Goal: Task Accomplishment & Management: Manage account settings

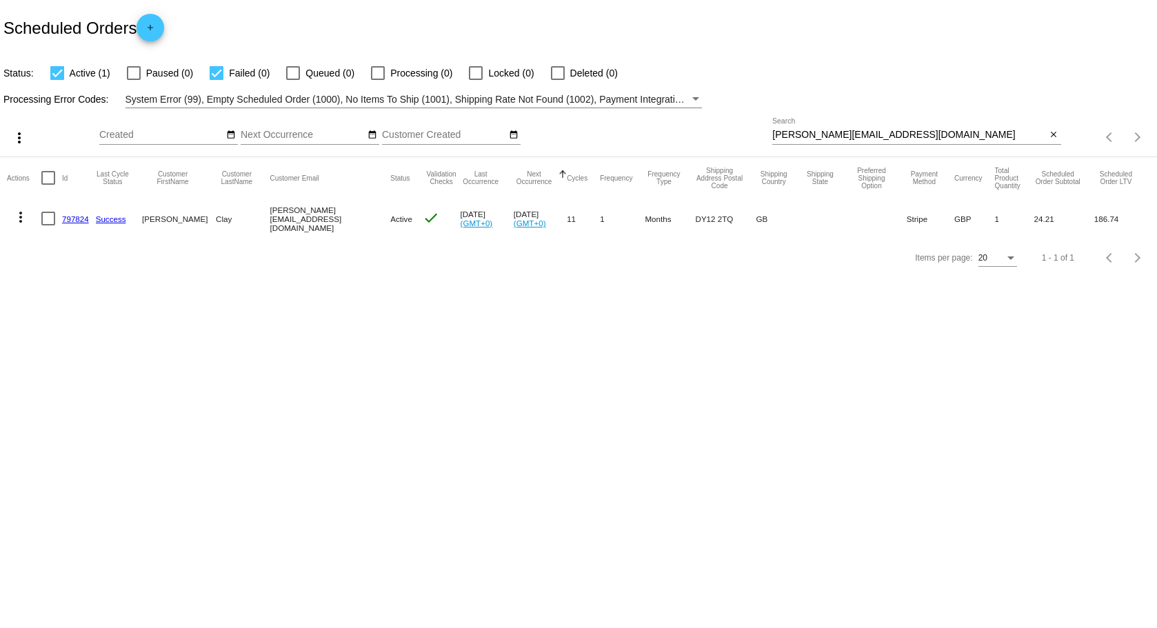
click at [66, 218] on link "797824" at bounding box center [75, 218] width 27 height 9
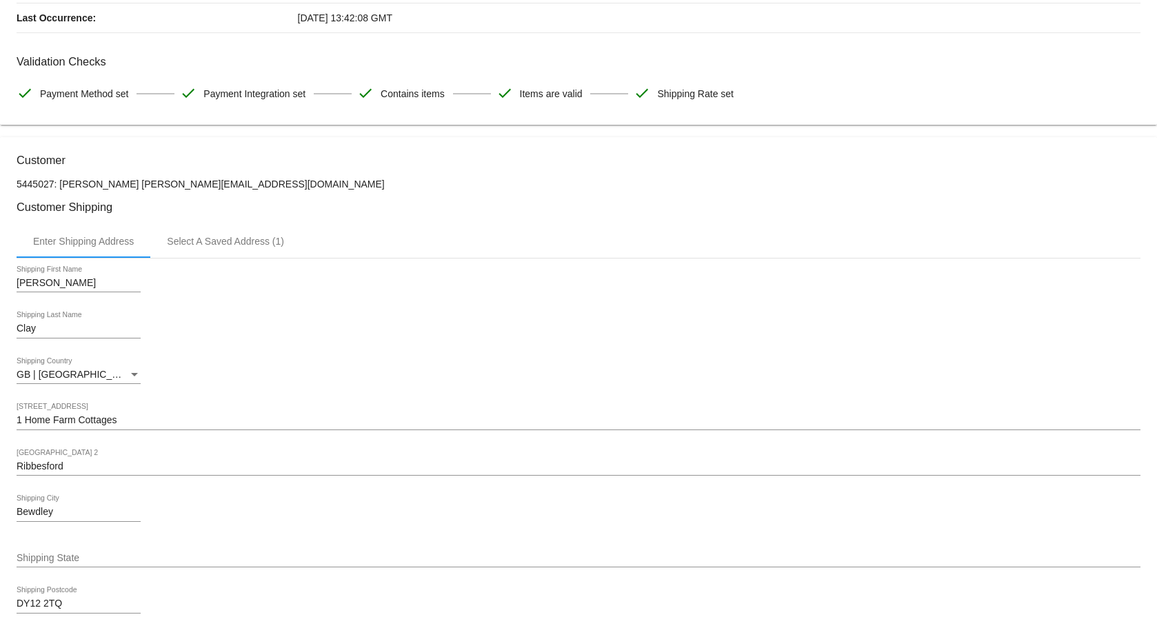
scroll to position [126, 0]
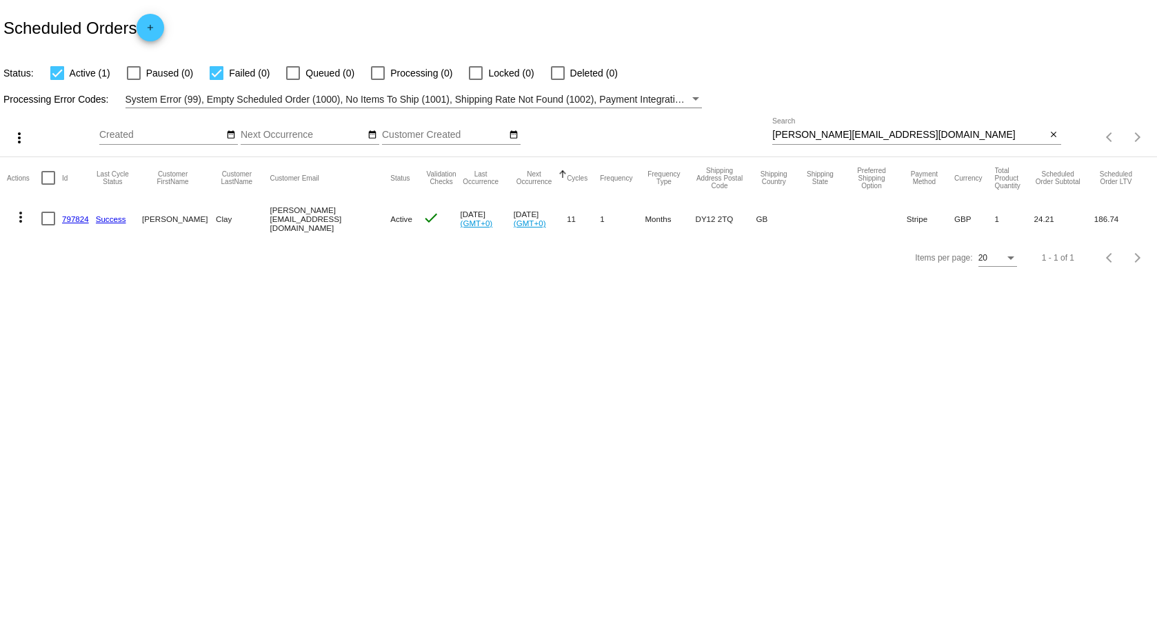
click at [72, 219] on link "797824" at bounding box center [75, 218] width 27 height 9
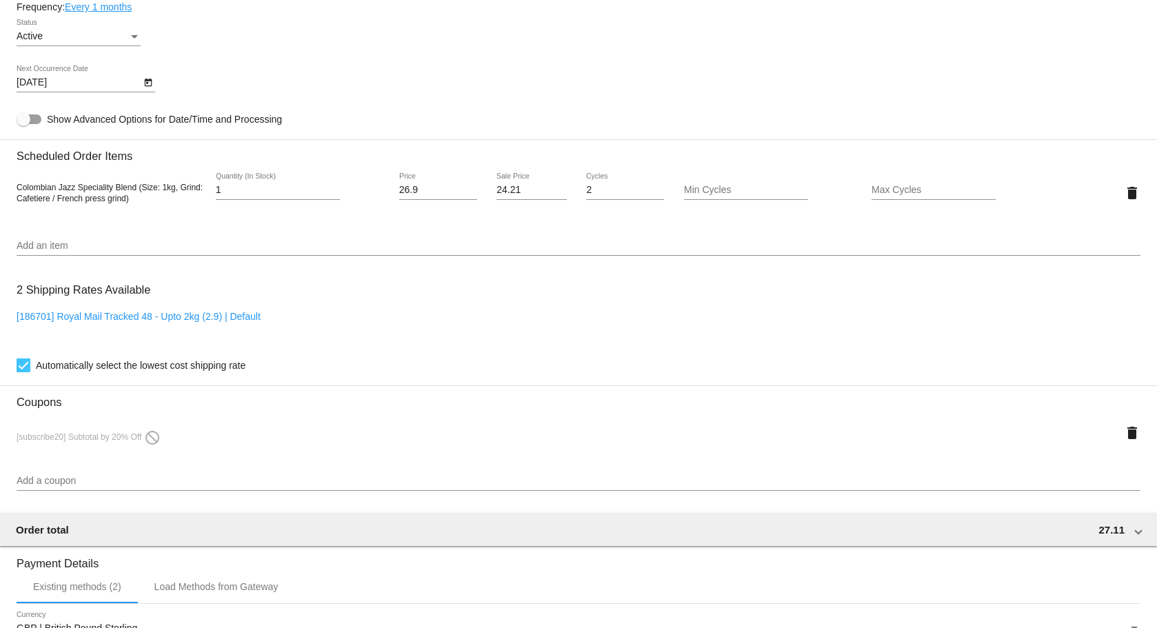
scroll to position [816, 0]
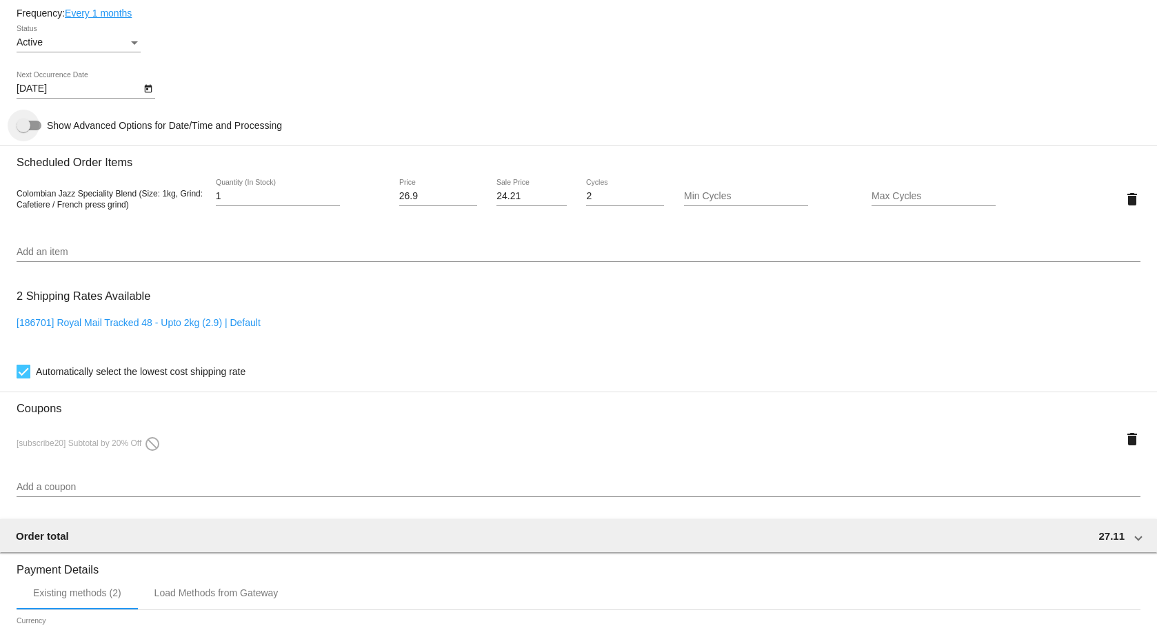
click at [210, 125] on span "Show Advanced Options for Date/Time and Processing" at bounding box center [164, 126] width 235 height 14
click at [23, 130] on input "Show Advanced Options for Date/Time and Processing" at bounding box center [23, 130] width 1 height 1
checkbox input "true"
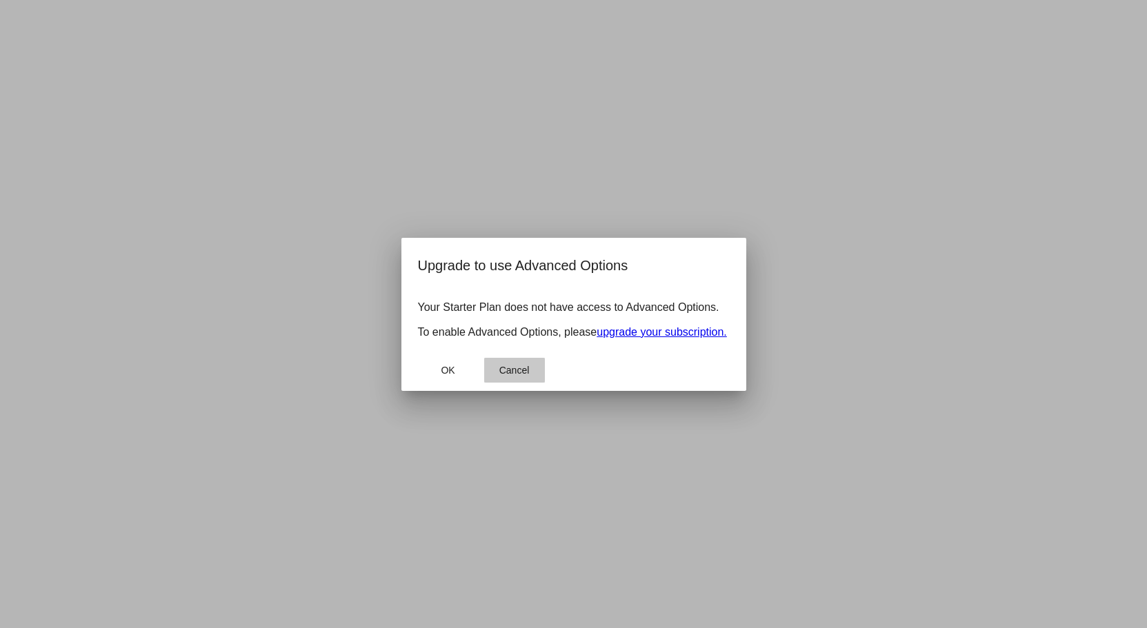
click at [524, 376] on span "Cancel" at bounding box center [514, 370] width 30 height 11
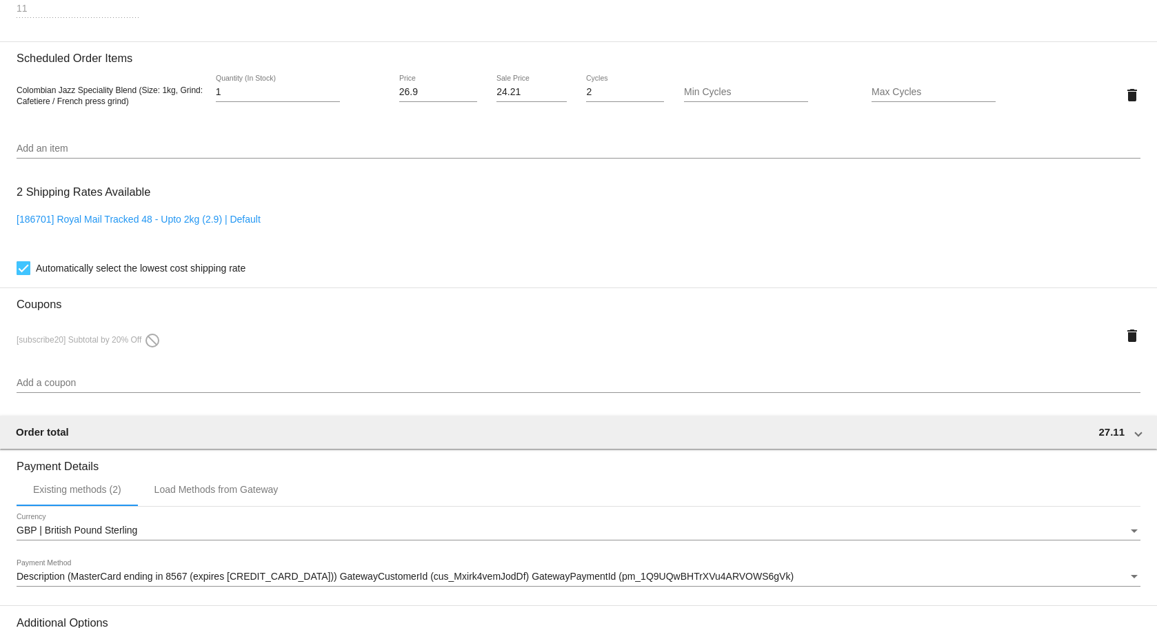
scroll to position [1368, 0]
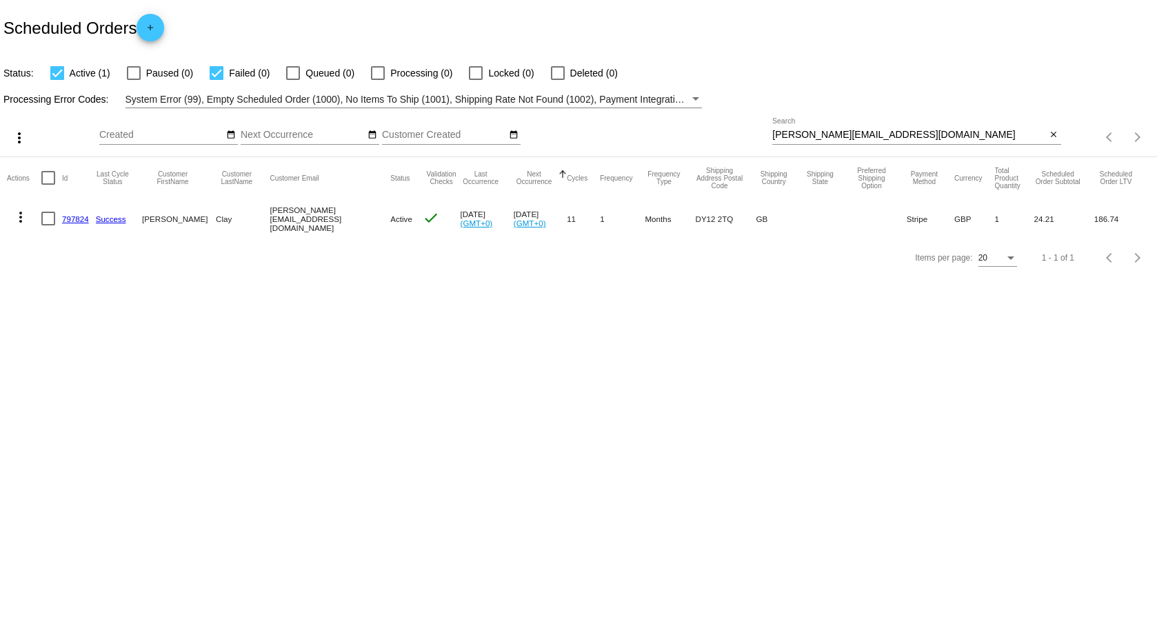
click at [83, 215] on link "797824" at bounding box center [75, 218] width 27 height 9
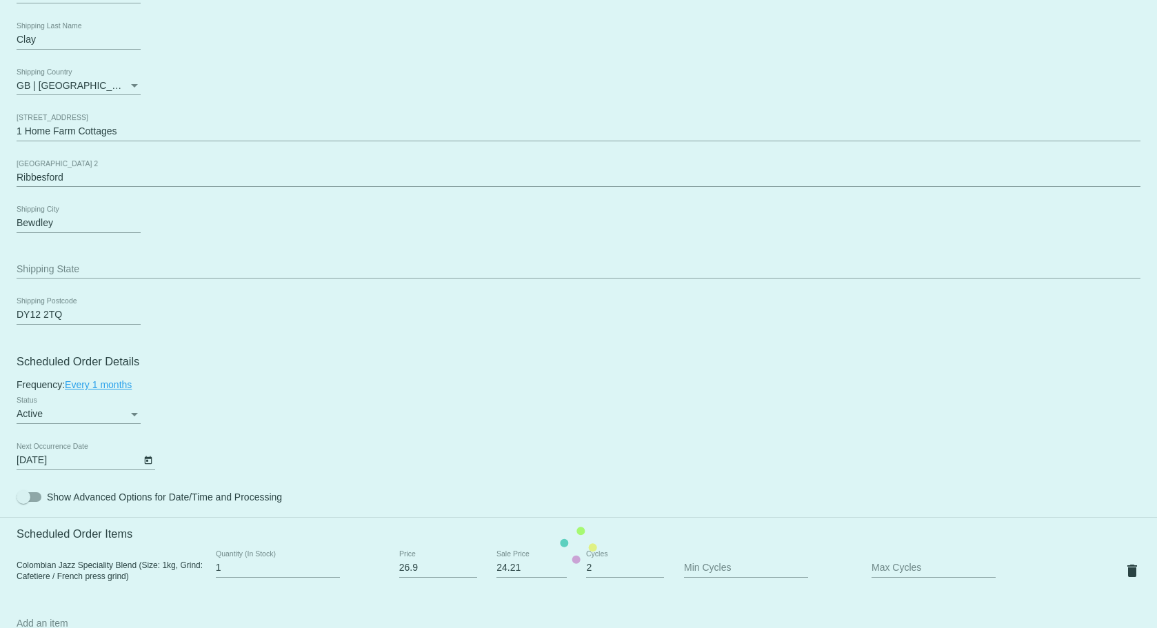
scroll to position [621, 0]
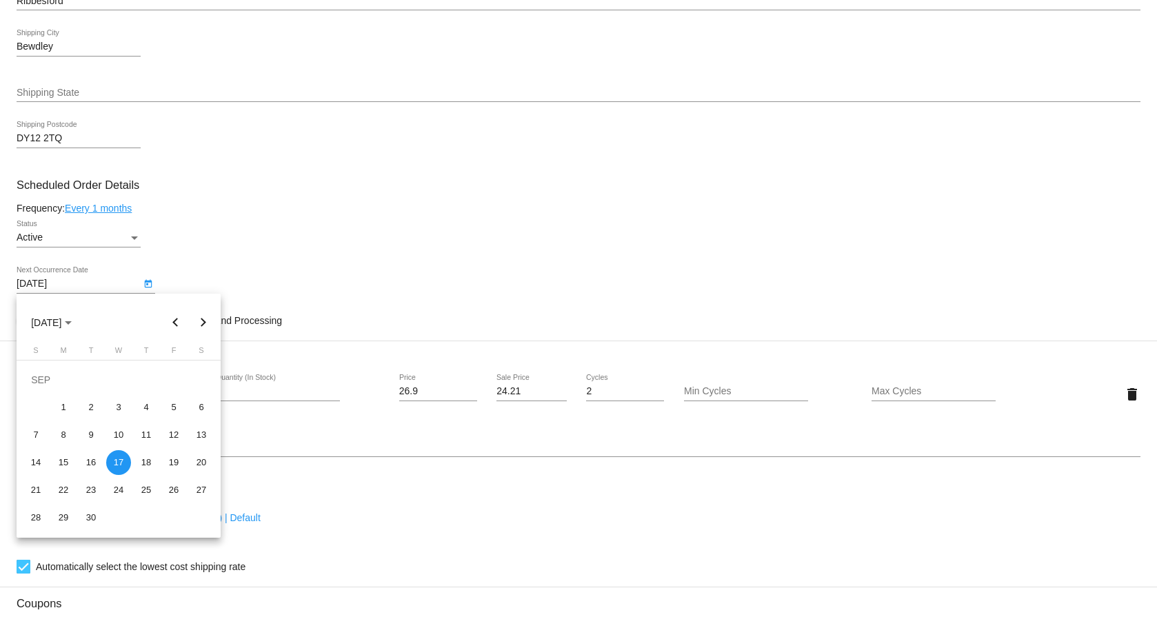
click at [110, 283] on body "arrow_back Scheduled Order #797824 Active more_vert Last Processing Cycle ID: 7…" at bounding box center [578, 314] width 1157 height 628
click at [201, 324] on button "Next month" at bounding box center [204, 323] width 28 height 28
click at [174, 434] on div "17" at bounding box center [173, 435] width 25 height 25
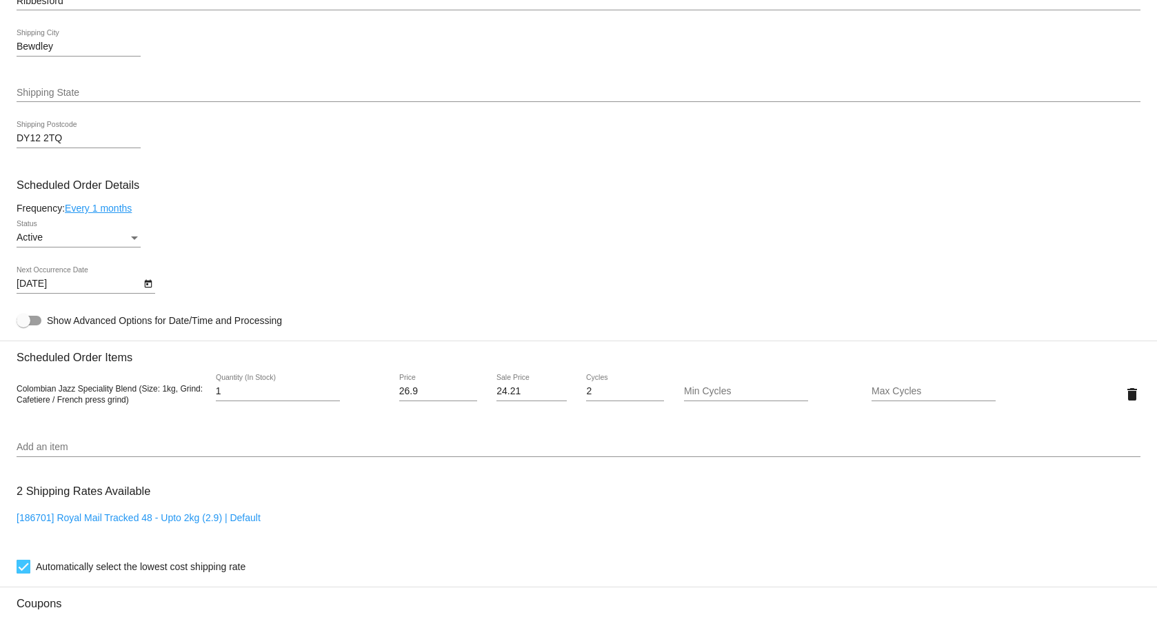
click at [99, 210] on link "Every 1 months" at bounding box center [98, 208] width 67 height 11
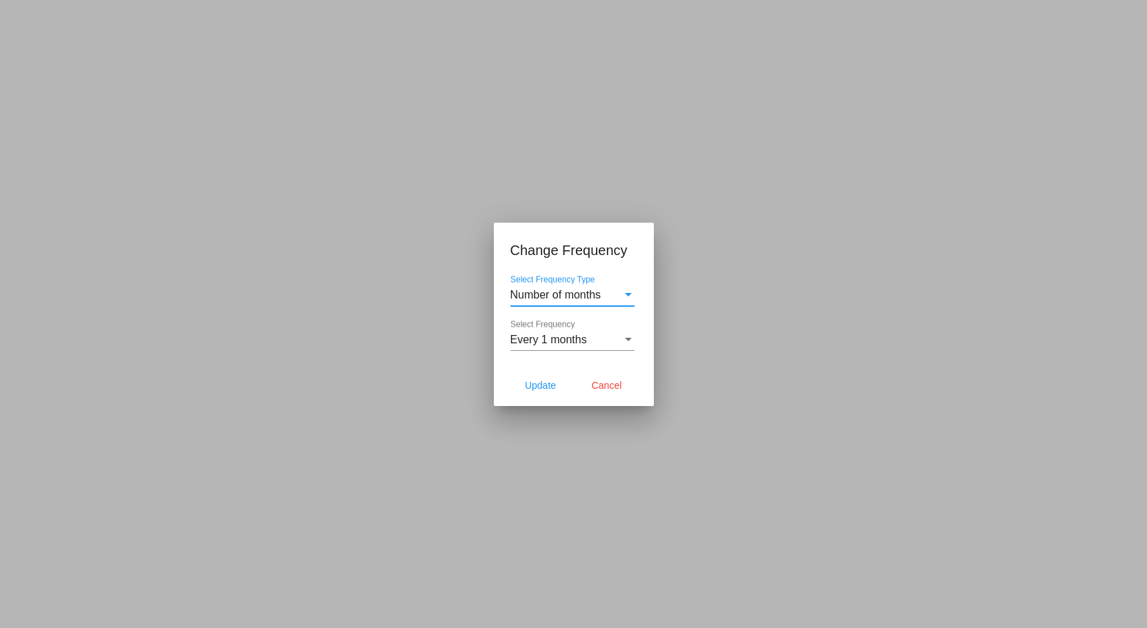
click at [550, 334] on span "Every 1 months" at bounding box center [548, 340] width 77 height 12
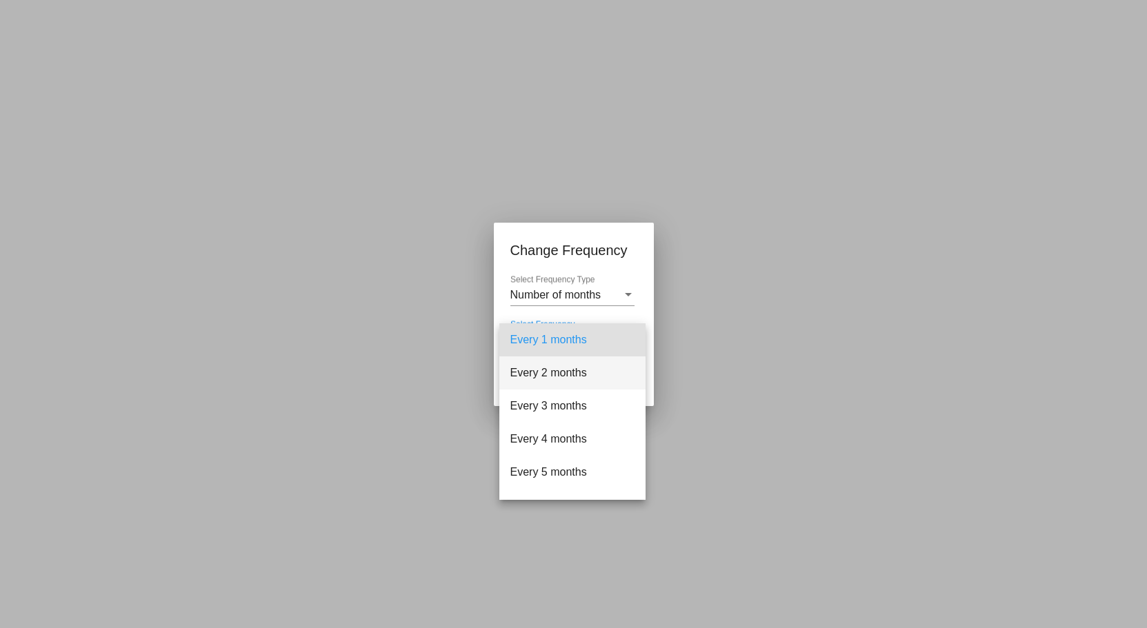
click at [557, 379] on span "Every 2 months" at bounding box center [572, 373] width 124 height 33
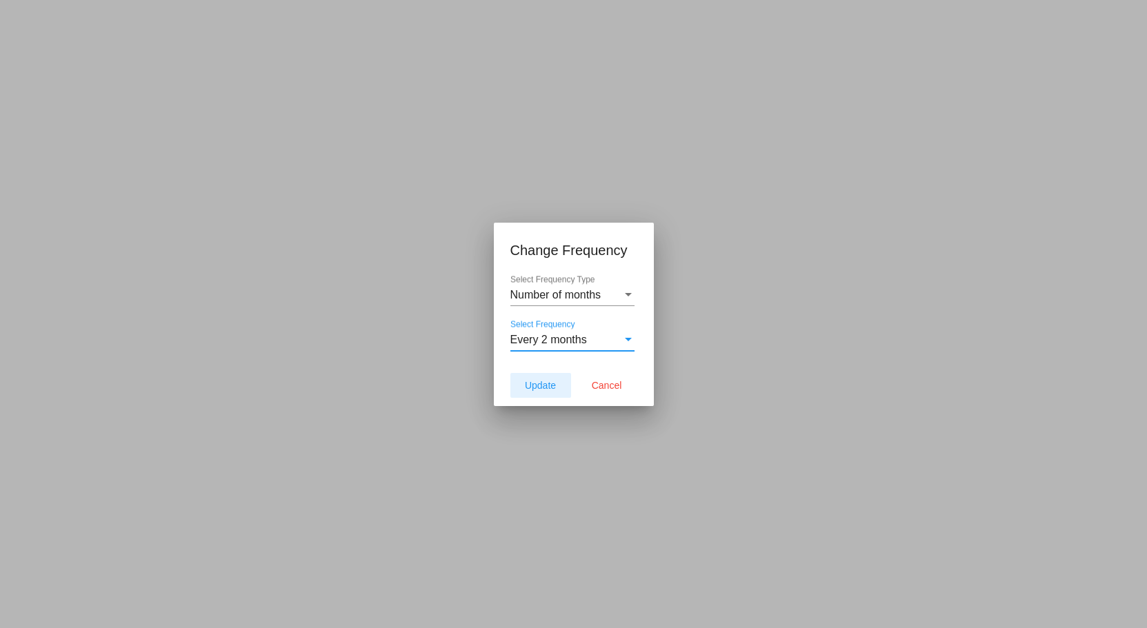
click at [532, 380] on span "Update" at bounding box center [540, 385] width 31 height 11
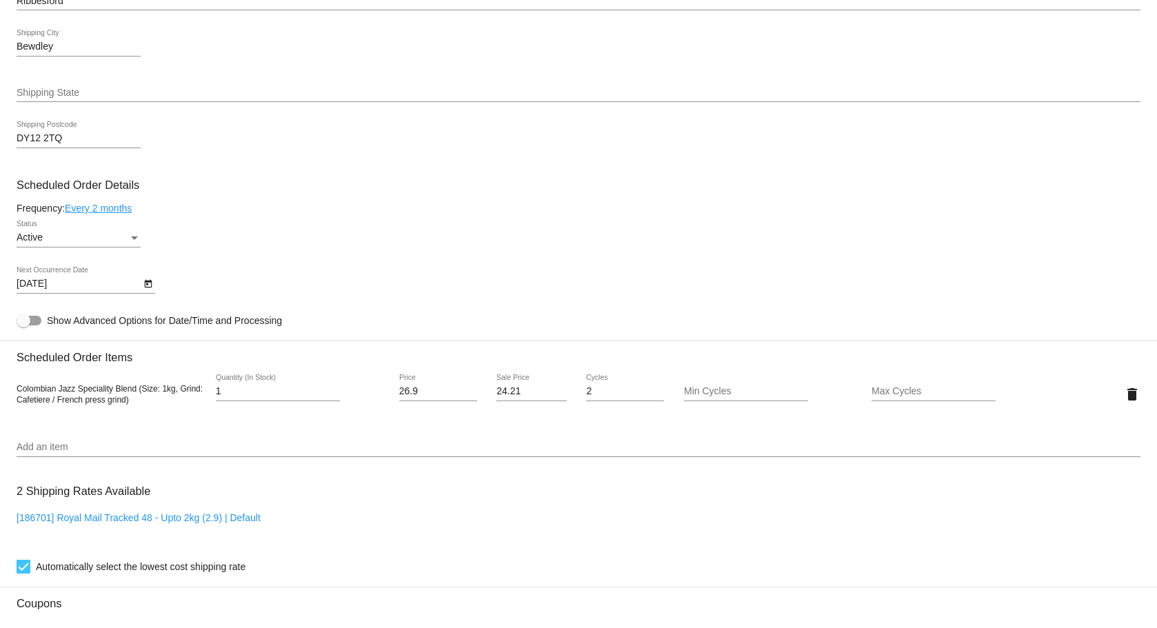
type input "10/28/2025"
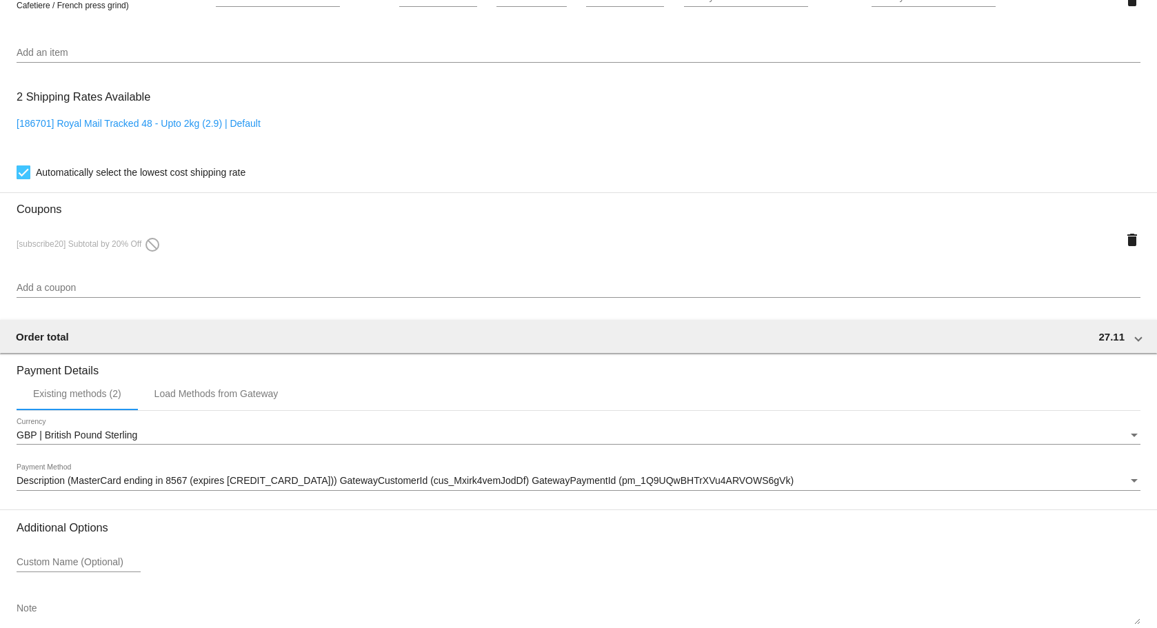
scroll to position [1092, 0]
